Goal: Information Seeking & Learning: Learn about a topic

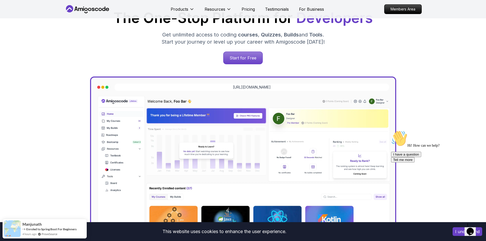
scroll to position [76, 0]
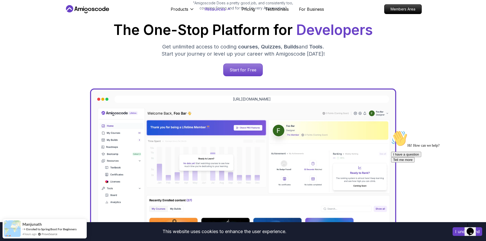
click at [219, 9] on p "Resources" at bounding box center [215, 9] width 21 height 6
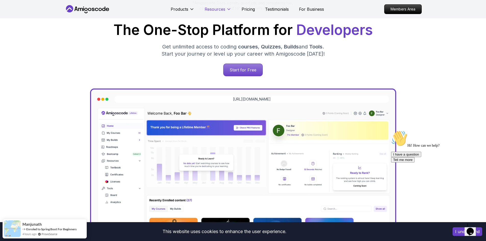
click at [222, 10] on p "Resources" at bounding box center [215, 9] width 21 height 6
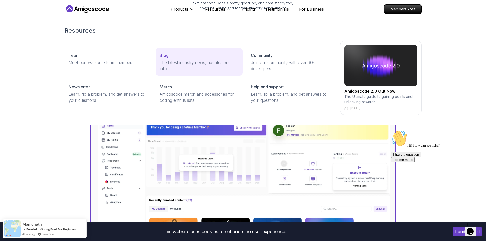
click at [193, 60] on p "The latest industry news, updates and info" at bounding box center [199, 65] width 79 height 12
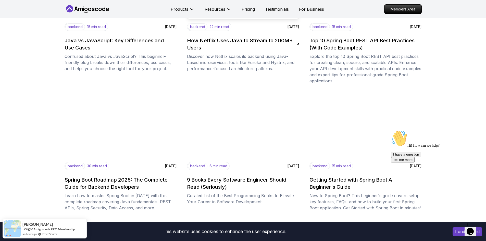
scroll to position [535, 0]
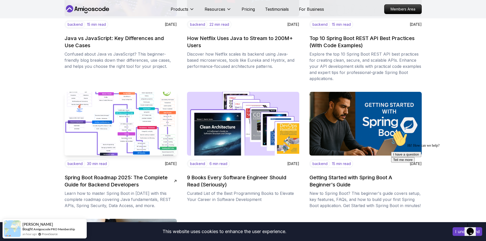
click at [120, 116] on img at bounding box center [121, 123] width 118 height 67
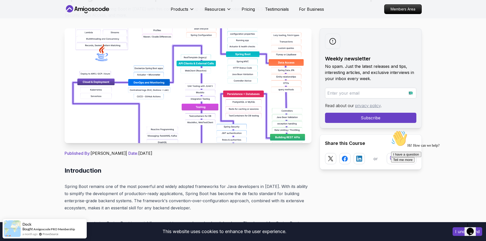
scroll to position [76, 0]
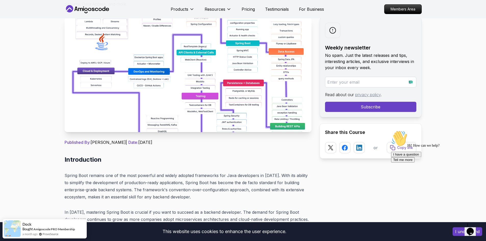
click at [143, 87] on img at bounding box center [188, 74] width 247 height 115
click at [168, 109] on img at bounding box center [188, 74] width 247 height 115
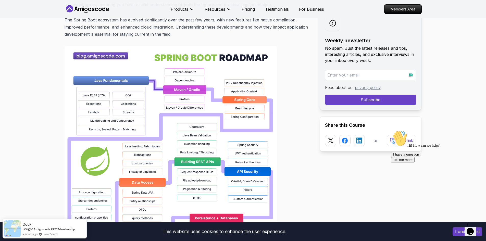
scroll to position [357, 0]
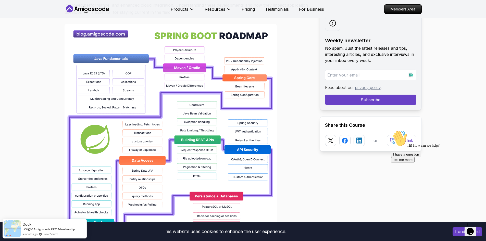
click at [162, 110] on img at bounding box center [171, 187] width 212 height 326
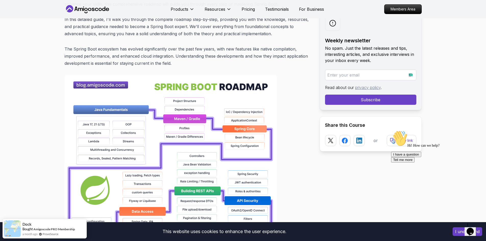
click at [295, 112] on div at bounding box center [188, 238] width 247 height 326
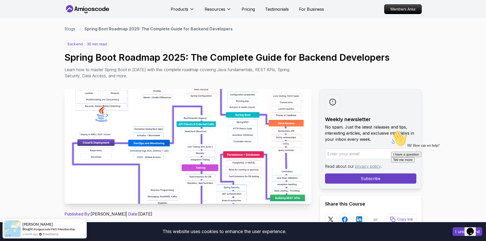
scroll to position [0, 0]
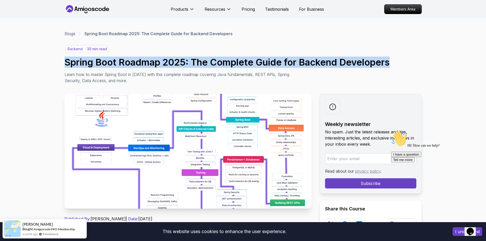
drag, startPoint x: 74, startPoint y: 62, endPoint x: 408, endPoint y: 63, distance: 334.3
click at [408, 63] on h1 "Spring Boot Roadmap 2025: The Complete Guide for Backend Developers" at bounding box center [243, 62] width 357 height 10
copy h1 "Spring Boot Roadmap 2025: The Complete Guide for Backend Developers"
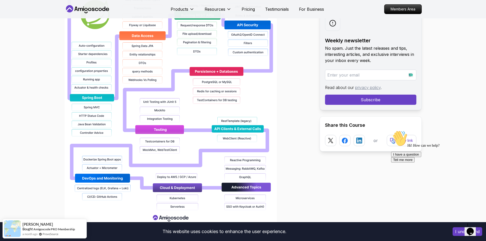
scroll to position [561, 0]
